Goal: Find specific page/section: Find specific page/section

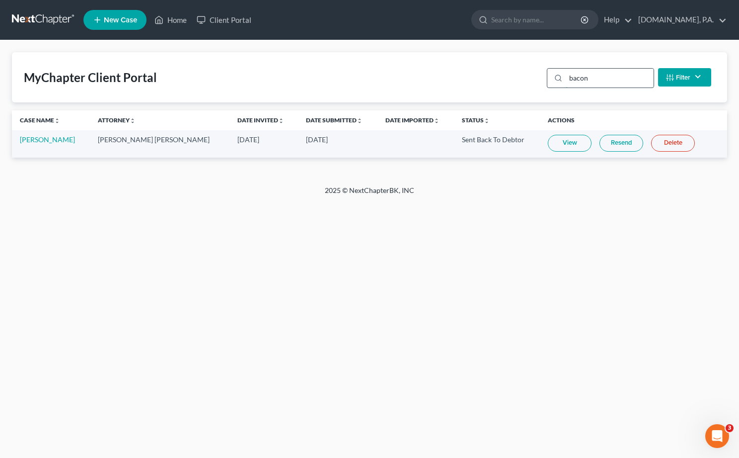
drag, startPoint x: 599, startPoint y: 76, endPoint x: 563, endPoint y: 81, distance: 36.2
click at [566, 81] on input "bacon" at bounding box center [610, 78] width 88 height 19
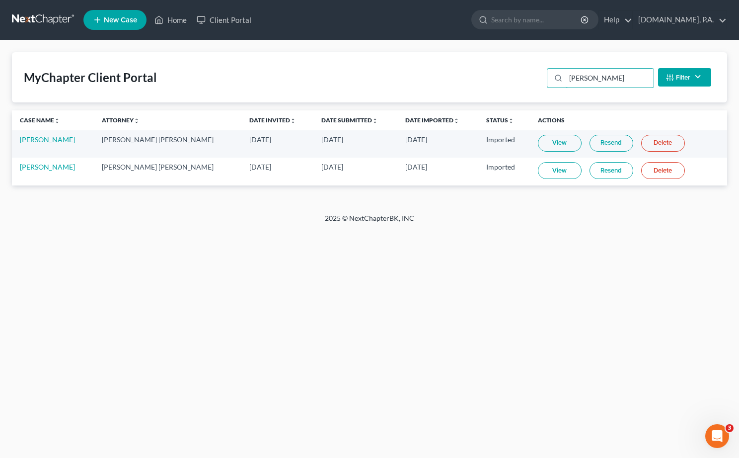
type input "[PERSON_NAME]"
click at [553, 173] on link "View" at bounding box center [560, 170] width 44 height 17
click at [176, 19] on link "Home" at bounding box center [171, 20] width 42 height 18
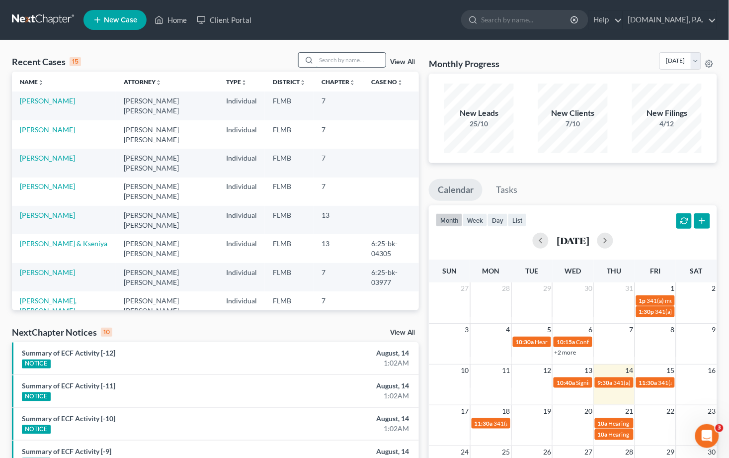
click at [354, 58] on input "search" at bounding box center [351, 60] width 70 height 14
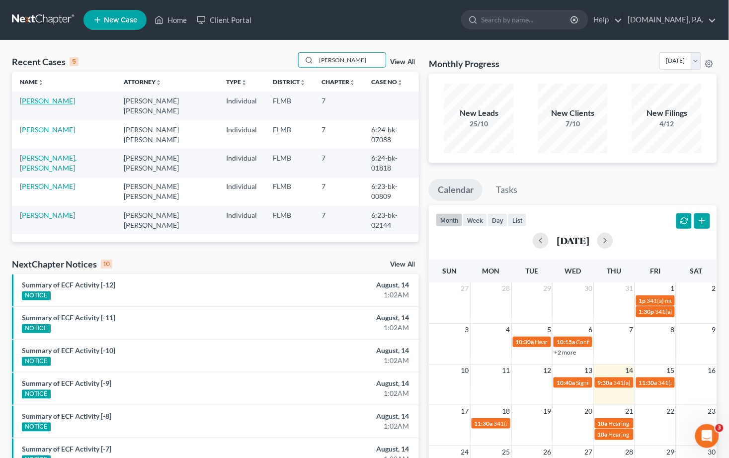
type input "[PERSON_NAME]"
click at [50, 100] on link "[PERSON_NAME]" at bounding box center [47, 100] width 55 height 8
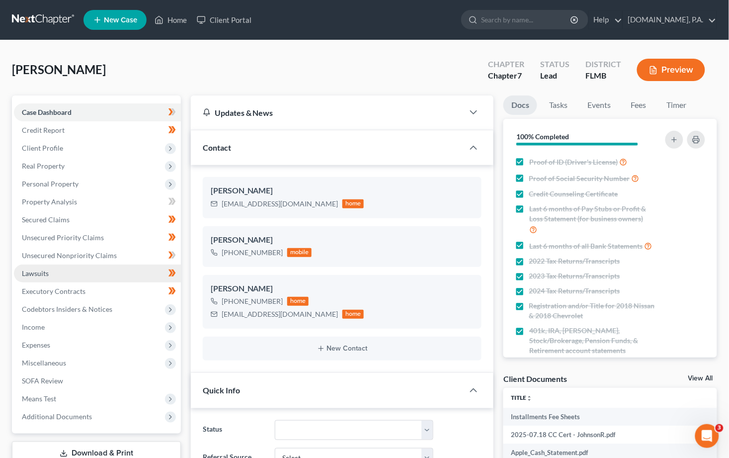
click at [35, 269] on span "Lawsuits" at bounding box center [35, 273] width 27 height 8
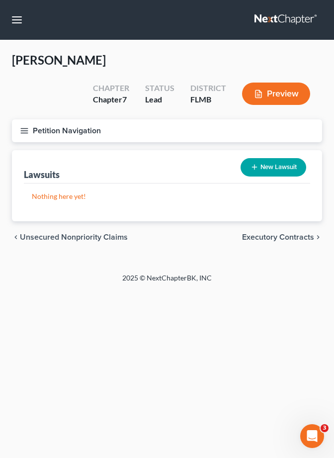
click at [161, 51] on div "[PERSON_NAME] Upgraded Chapter Chapter 7 Status Lead District [GEOGRAPHIC_DATA]…" at bounding box center [167, 156] width 334 height 232
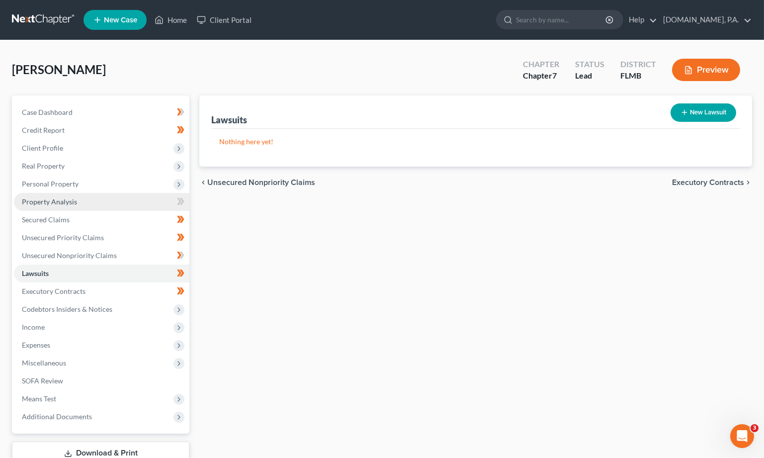
click at [56, 201] on span "Property Analysis" at bounding box center [49, 201] width 55 height 8
